Goal: Task Accomplishment & Management: Manage account settings

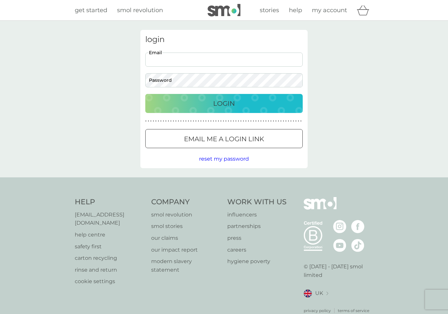
type input "[EMAIL_ADDRESS][DOMAIN_NAME]"
click at [224, 103] on button "Login" at bounding box center [223, 103] width 157 height 19
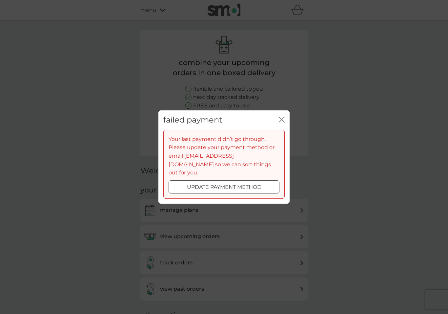
click at [280, 122] on icon "close" at bounding box center [280, 119] width 3 height 5
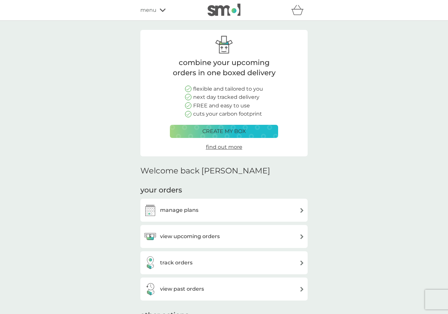
click at [267, 235] on div "view upcoming orders" at bounding box center [224, 236] width 161 height 13
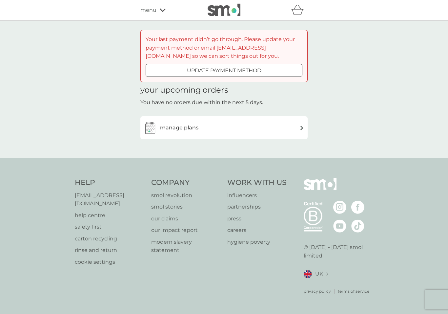
click at [248, 127] on div "manage plans" at bounding box center [224, 127] width 161 height 13
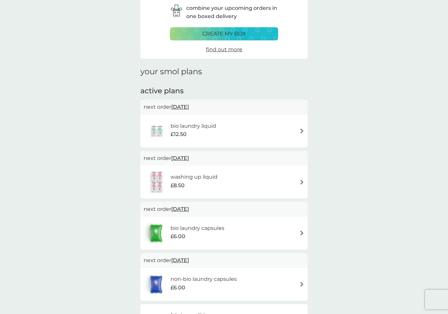
scroll to position [89, 0]
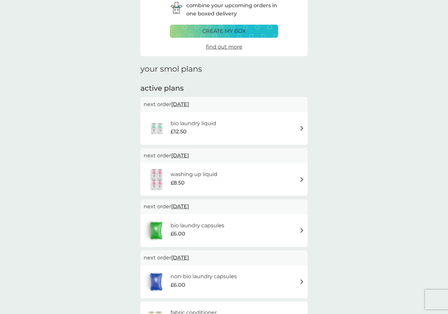
click at [261, 230] on div "bio laundry capsules £6.00" at bounding box center [224, 230] width 161 height 23
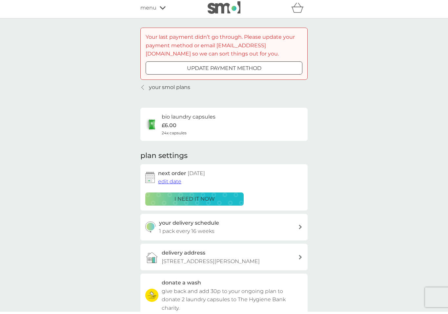
scroll to position [8, 0]
